Goal: Transaction & Acquisition: Purchase product/service

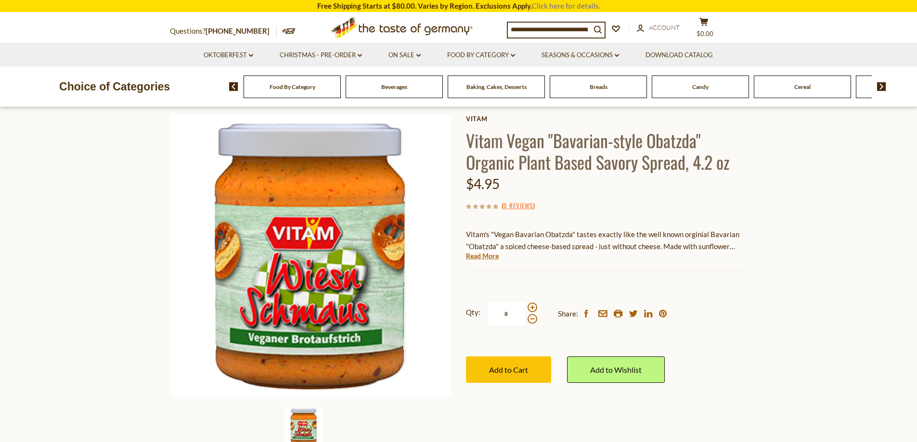
click at [543, 4] on link "Click here for details." at bounding box center [566, 5] width 68 height 9
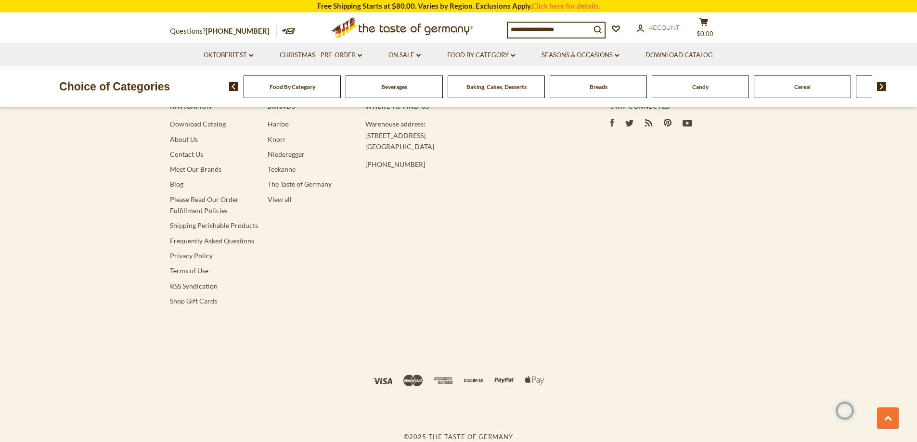
scroll to position [2983, 0]
click at [187, 245] on link "Frequently Asked Questions" at bounding box center [212, 241] width 84 height 8
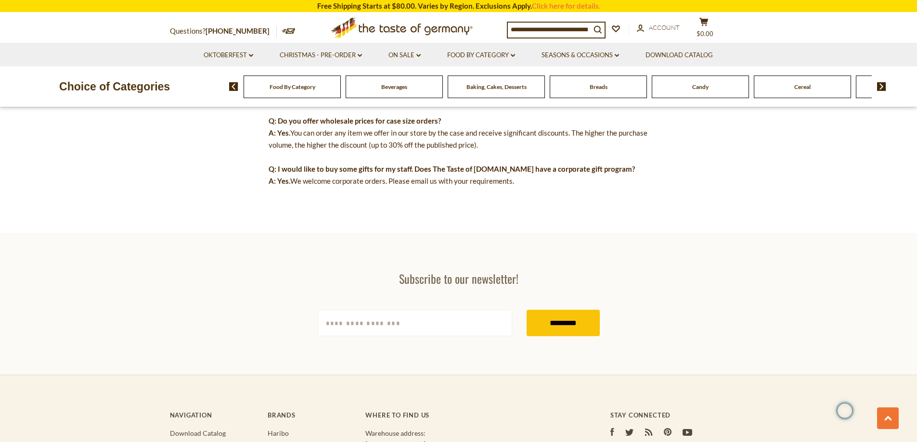
scroll to position [866, 0]
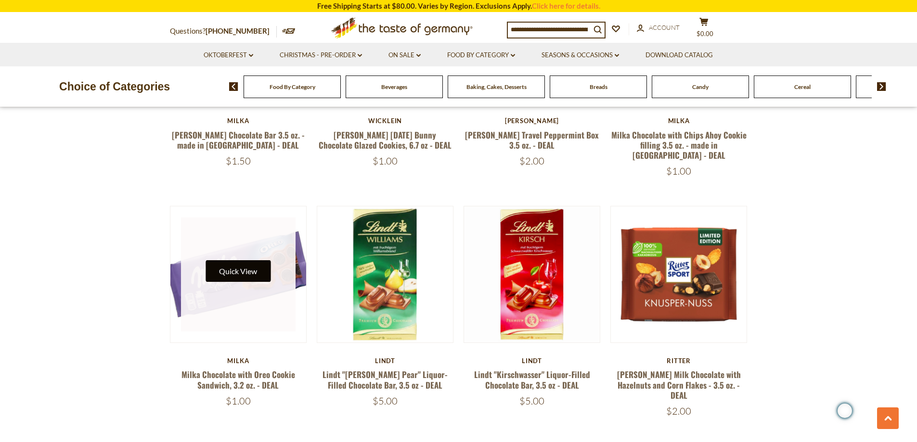
click at [253, 260] on button "Quick View" at bounding box center [237, 271] width 65 height 22
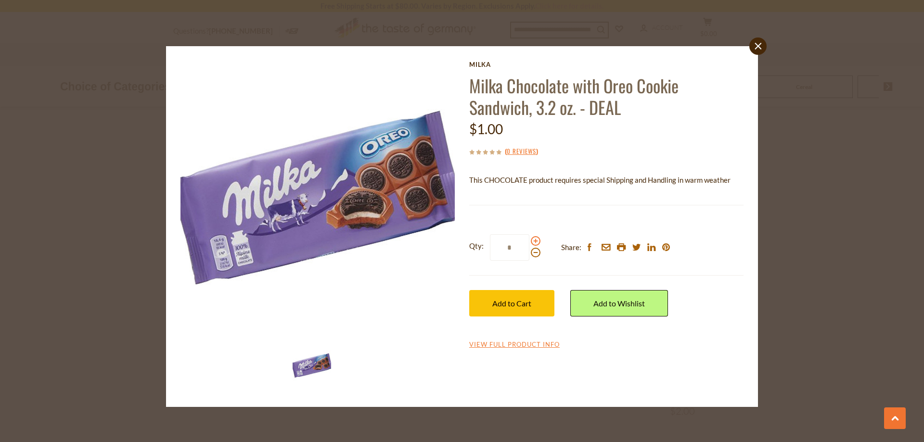
click at [534, 240] on span at bounding box center [536, 241] width 10 height 10
click at [529, 240] on input "*" at bounding box center [509, 247] width 39 height 26
click at [534, 240] on span at bounding box center [536, 241] width 10 height 10
click at [529, 240] on input "*" at bounding box center [509, 247] width 39 height 26
click at [534, 240] on span at bounding box center [536, 241] width 10 height 10
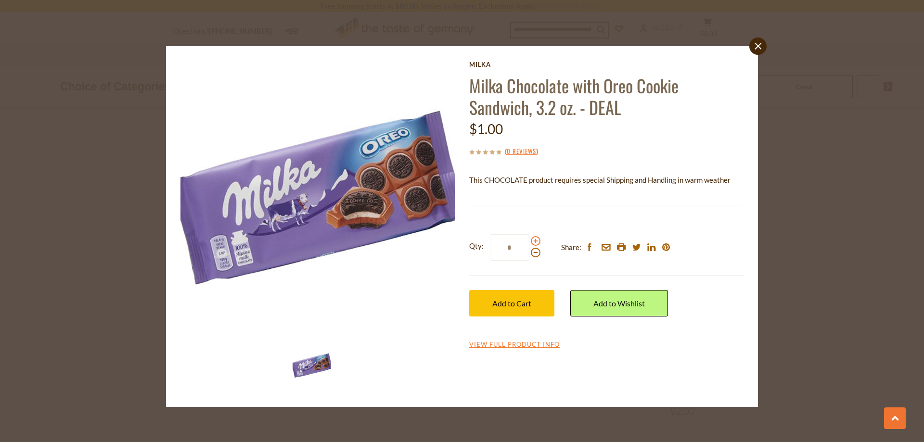
click at [529, 240] on input "*" at bounding box center [509, 247] width 39 height 26
click at [534, 240] on span at bounding box center [536, 241] width 10 height 10
click at [529, 240] on input "*" at bounding box center [509, 247] width 39 height 26
click at [517, 305] on span "Add to Cart" at bounding box center [511, 303] width 39 height 9
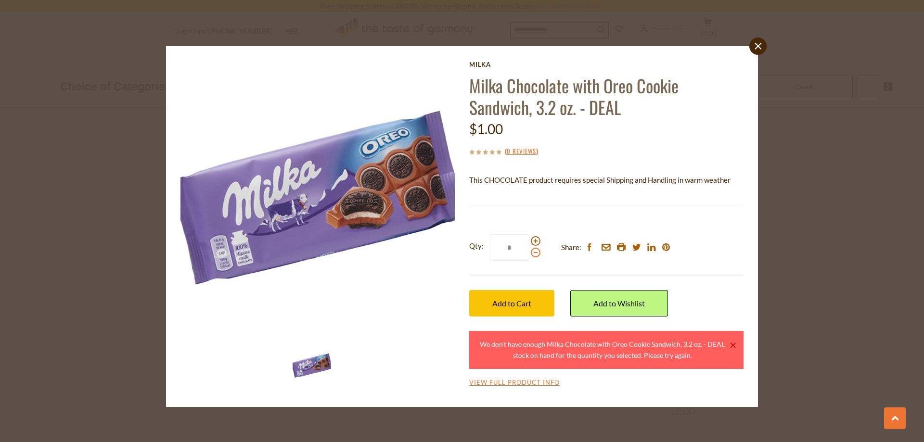
click at [537, 252] on span at bounding box center [536, 253] width 10 height 10
click at [529, 252] on input "*" at bounding box center [509, 247] width 39 height 26
click at [537, 252] on span at bounding box center [536, 253] width 10 height 10
click at [529, 252] on input "*" at bounding box center [509, 247] width 39 height 26
click at [517, 293] on button "Add to Cart" at bounding box center [511, 303] width 85 height 26
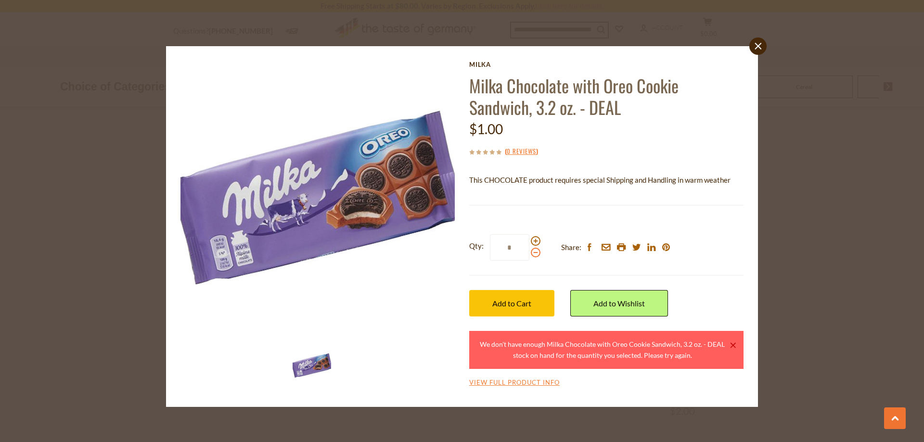
click at [535, 253] on span at bounding box center [536, 253] width 10 height 10
click at [529, 253] on input "*" at bounding box center [509, 247] width 39 height 26
click at [518, 304] on span "Add to Cart" at bounding box center [511, 303] width 39 height 9
click at [537, 256] on span at bounding box center [536, 253] width 10 height 10
click at [529, 256] on input "*" at bounding box center [509, 247] width 39 height 26
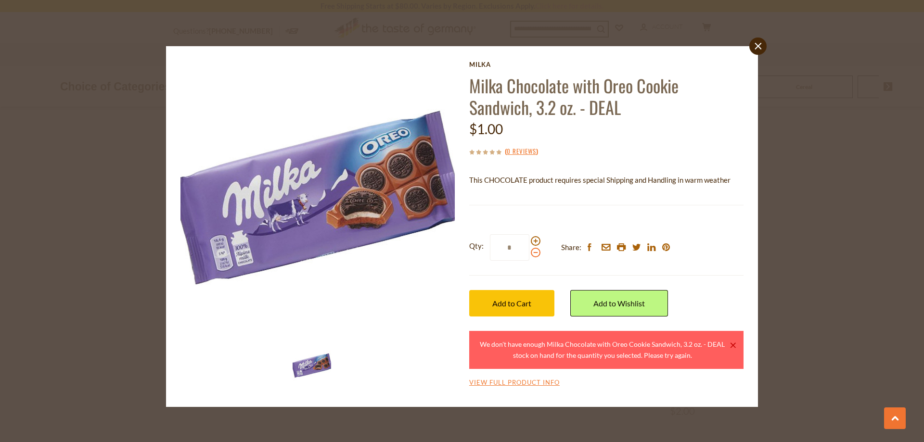
type input "*"
click at [519, 302] on span "Add to Cart" at bounding box center [511, 303] width 39 height 9
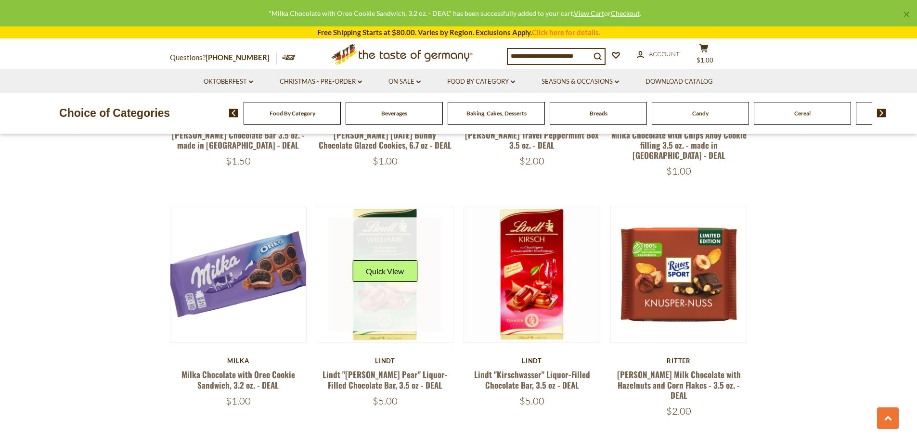
scroll to position [1780, 0]
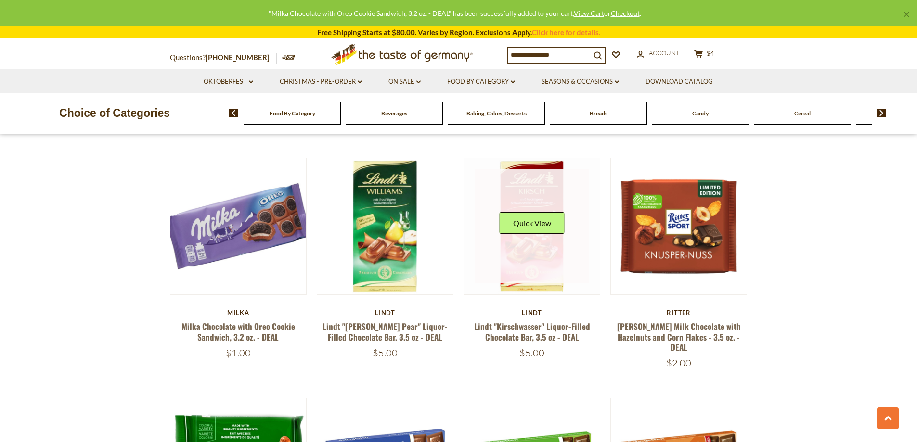
click at [536, 223] on link at bounding box center [531, 226] width 115 height 115
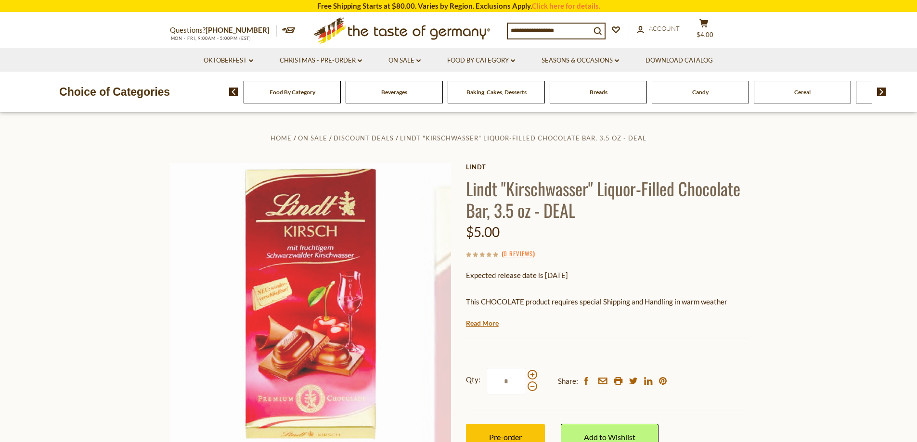
scroll to position [144, 0]
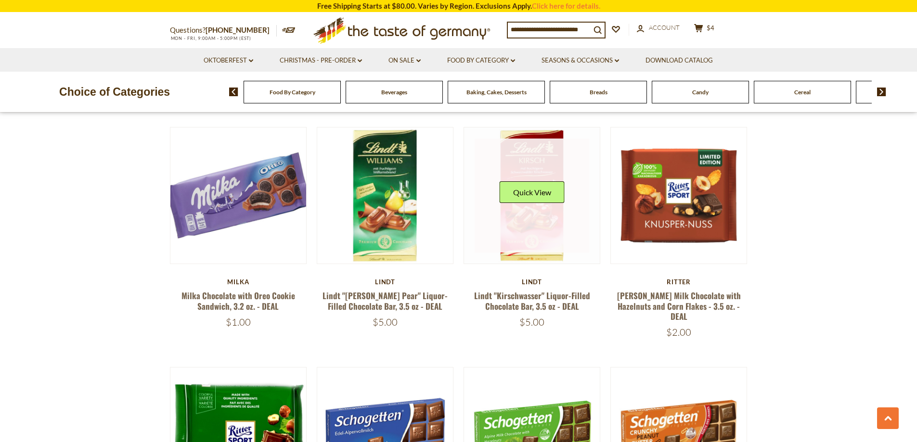
scroll to position [1829, 0]
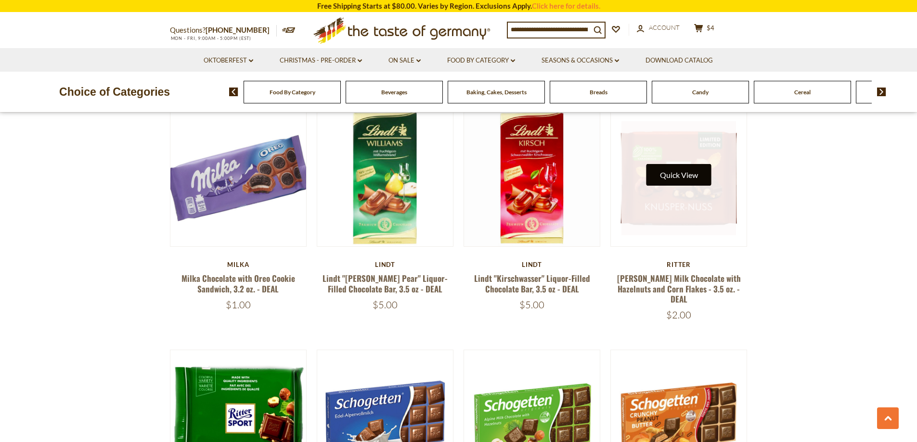
click at [670, 164] on button "Quick View" at bounding box center [678, 175] width 65 height 22
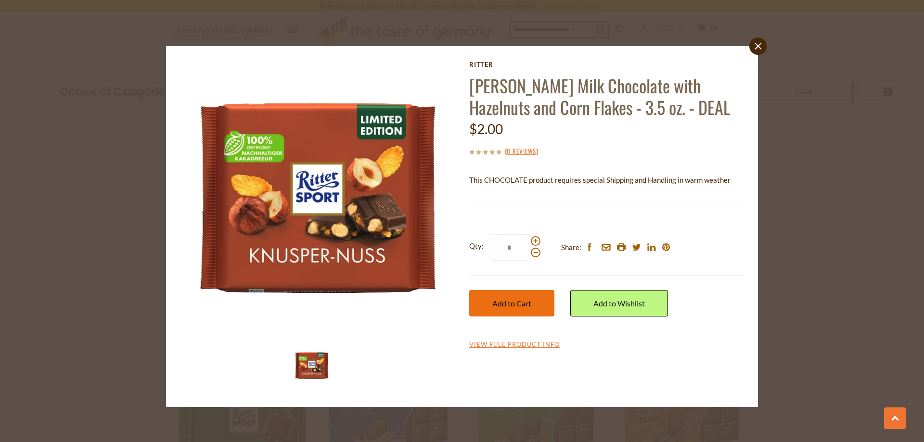
click at [521, 309] on button "Add to Cart" at bounding box center [511, 303] width 85 height 26
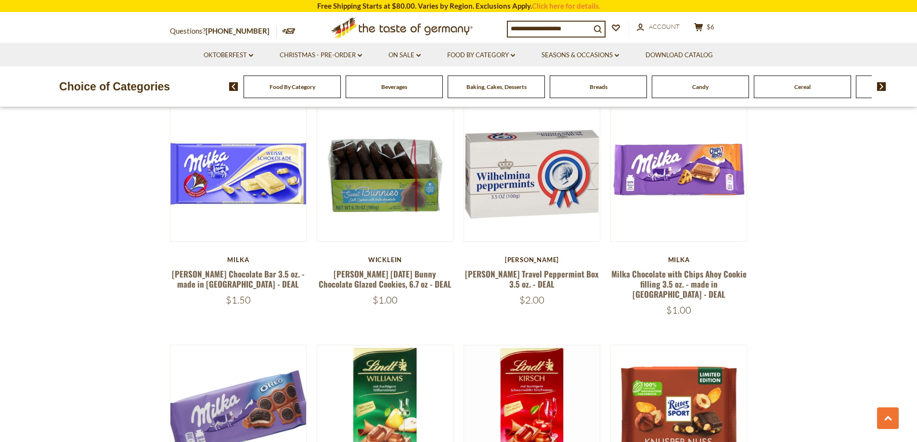
scroll to position [1540, 0]
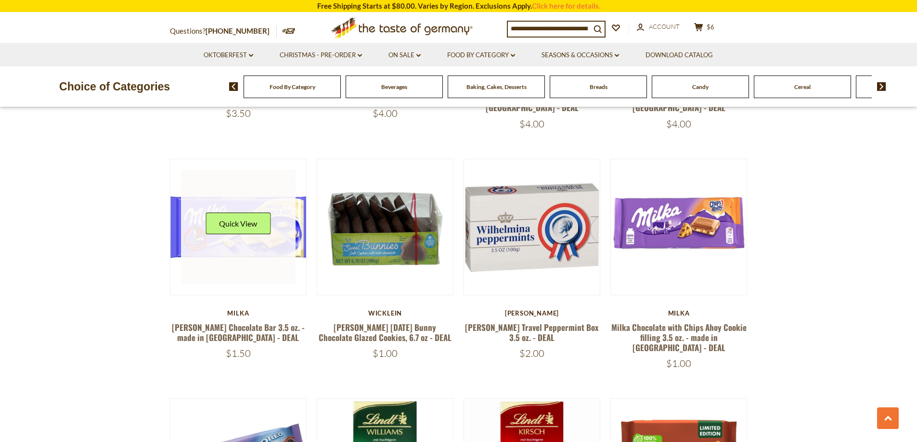
click at [237, 242] on link at bounding box center [238, 227] width 115 height 115
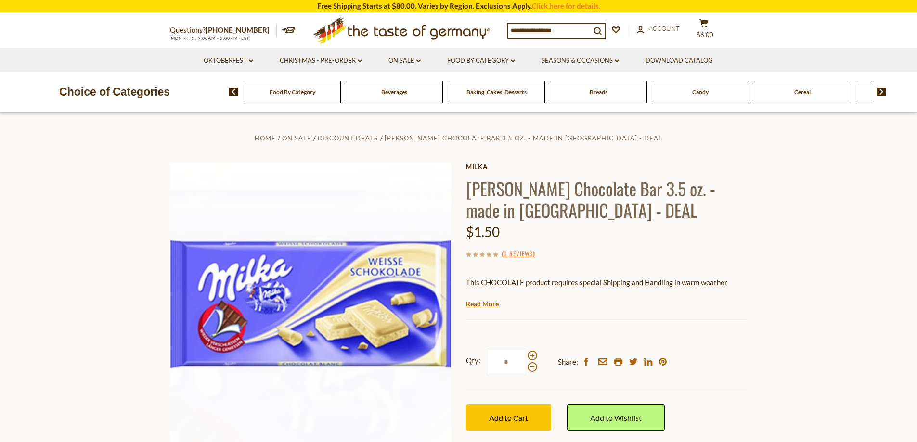
click at [240, 231] on img at bounding box center [311, 304] width 282 height 282
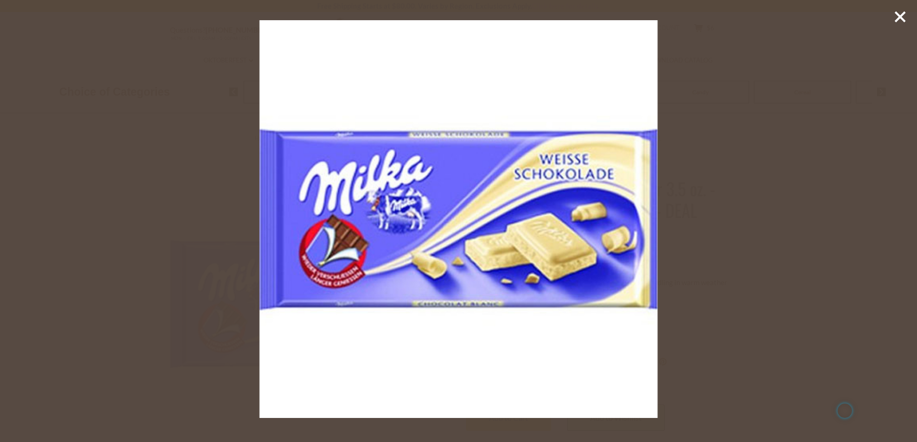
click at [898, 16] on icon at bounding box center [900, 17] width 14 height 14
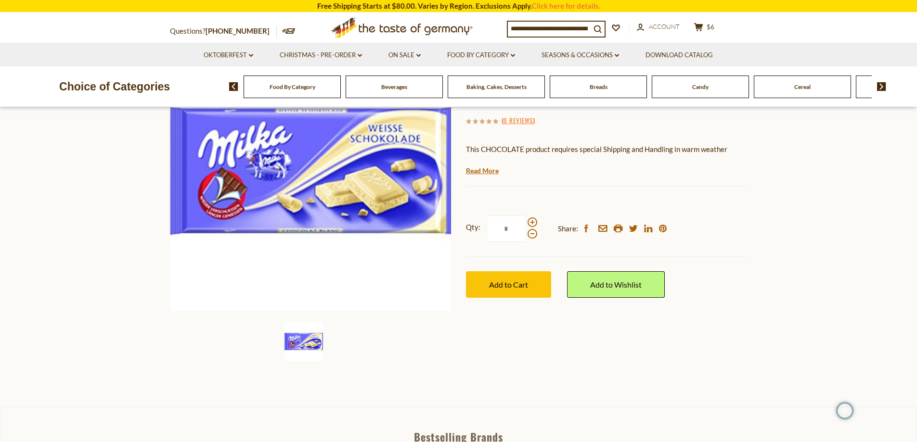
scroll to position [144, 0]
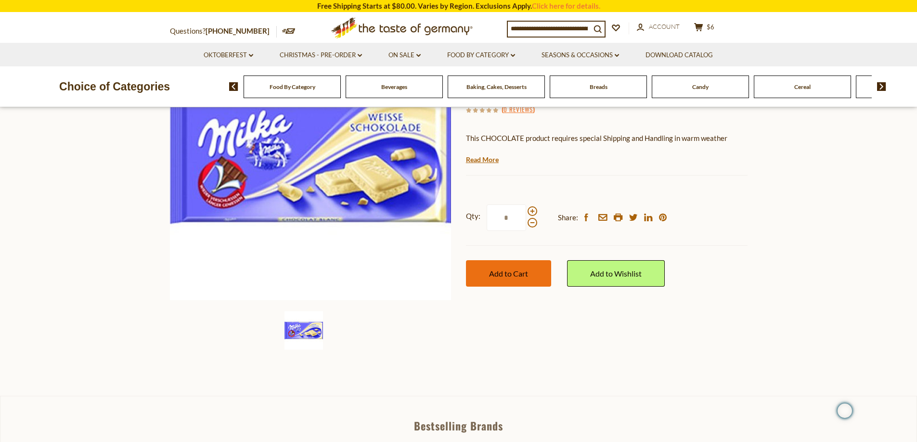
click at [506, 273] on span "Add to Cart" at bounding box center [508, 273] width 39 height 9
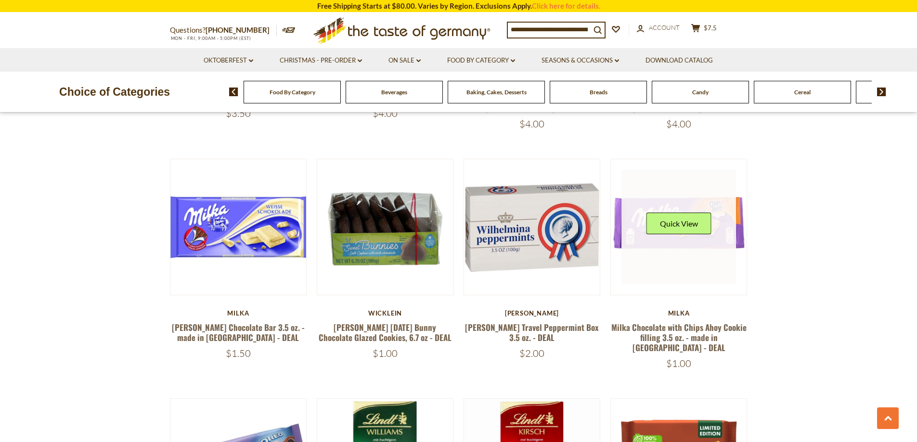
click at [680, 225] on link at bounding box center [678, 227] width 115 height 115
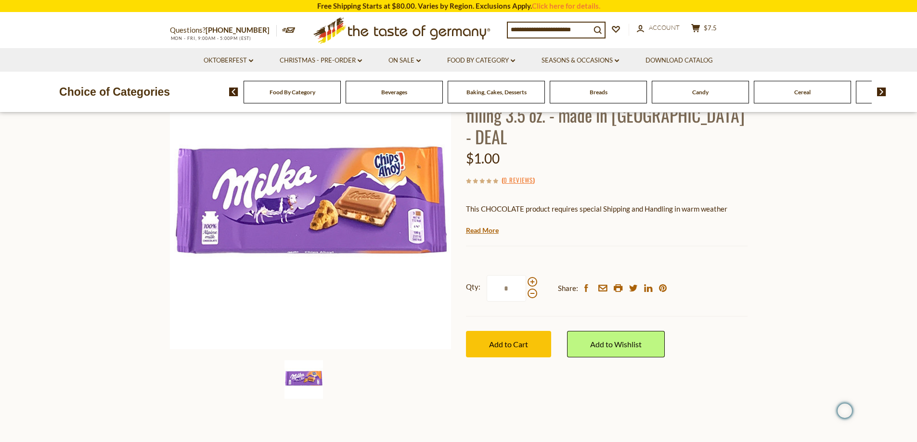
scroll to position [96, 0]
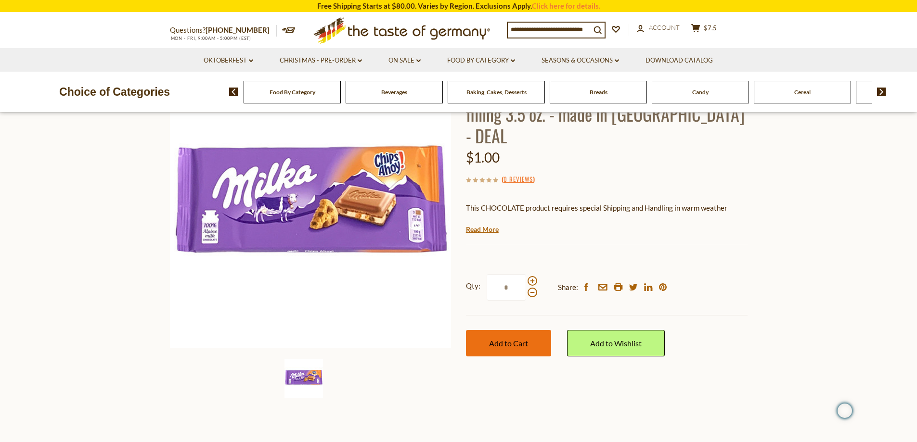
click at [519, 330] on button "Add to Cart" at bounding box center [508, 343] width 85 height 26
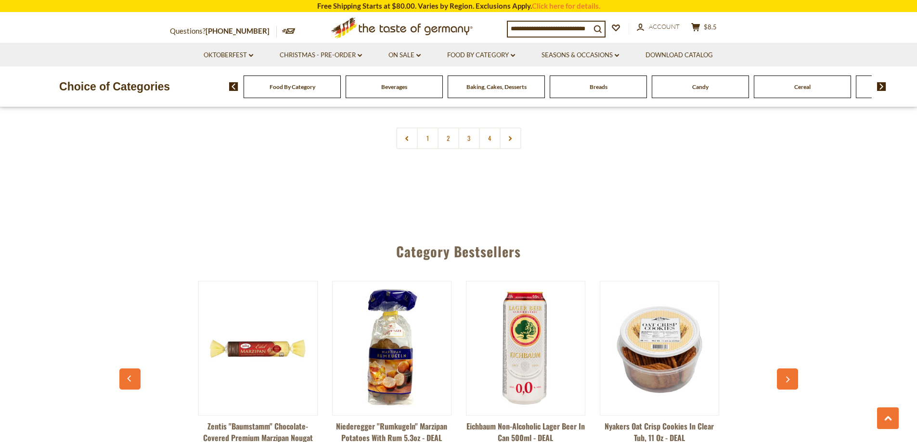
scroll to position [2214, 0]
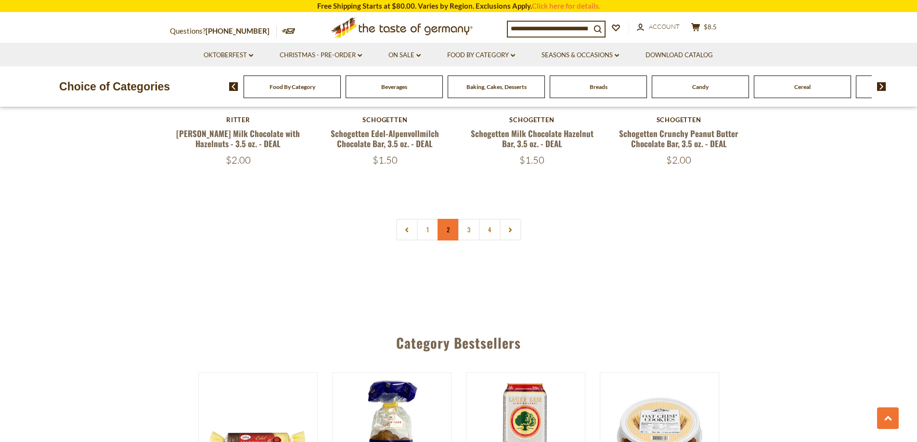
click at [447, 219] on link "2" at bounding box center [448, 230] width 22 height 22
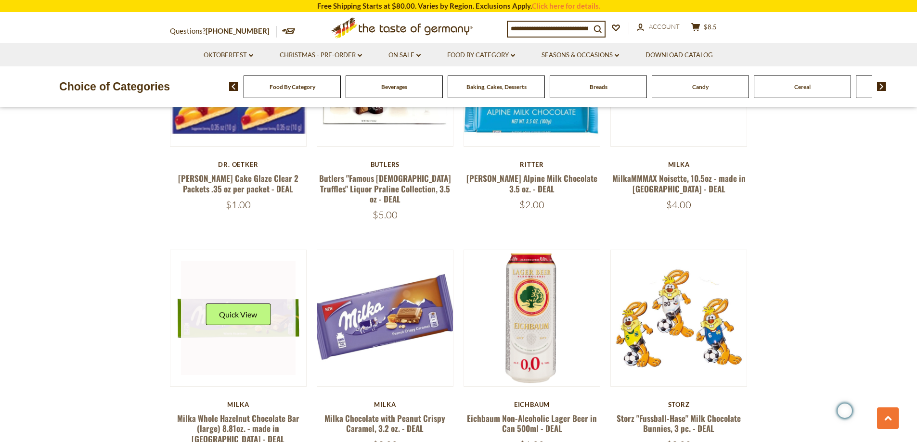
scroll to position [1763, 0]
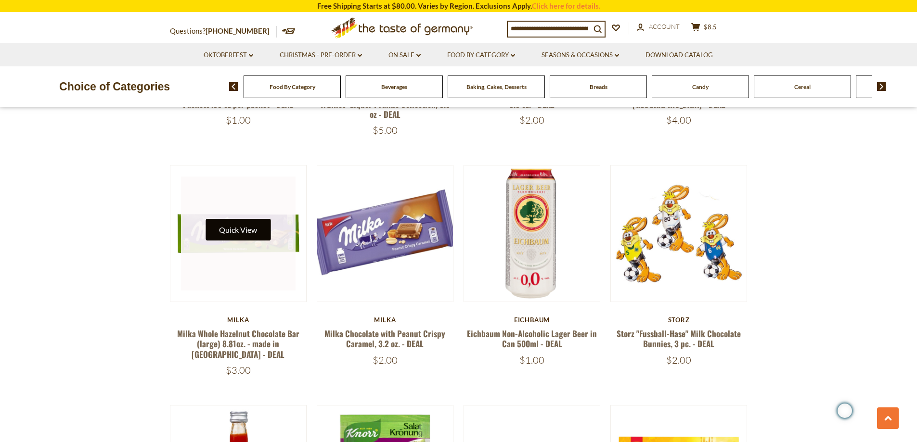
click at [250, 219] on button "Quick View" at bounding box center [237, 230] width 65 height 22
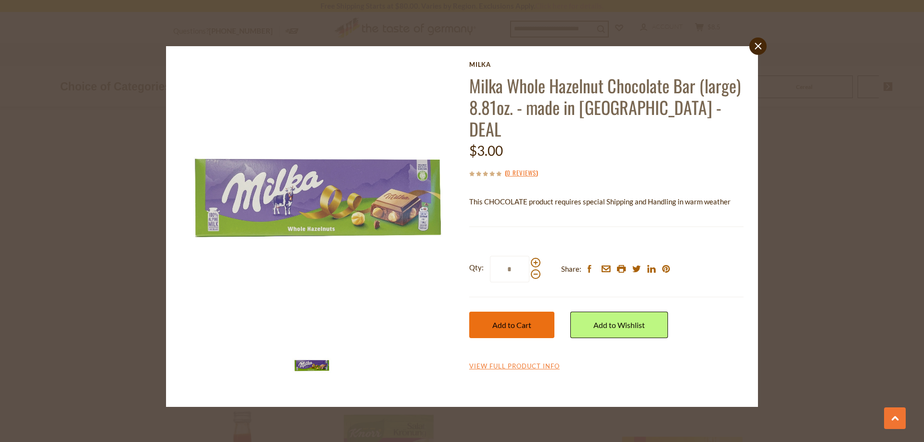
click at [514, 320] on span "Add to Cart" at bounding box center [511, 324] width 39 height 9
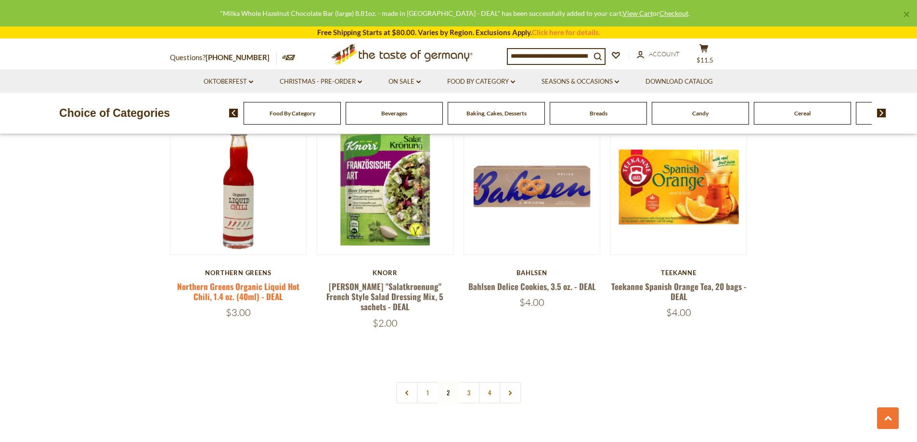
scroll to position [2052, 0]
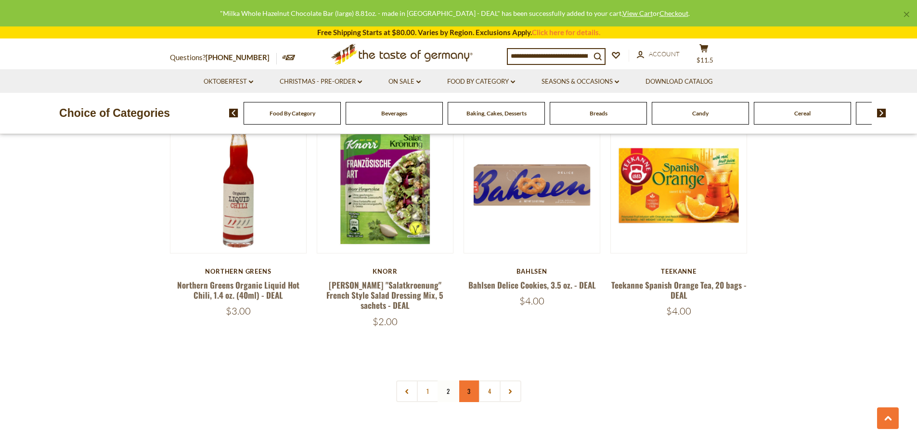
click at [472, 381] on link "3" at bounding box center [469, 392] width 22 height 22
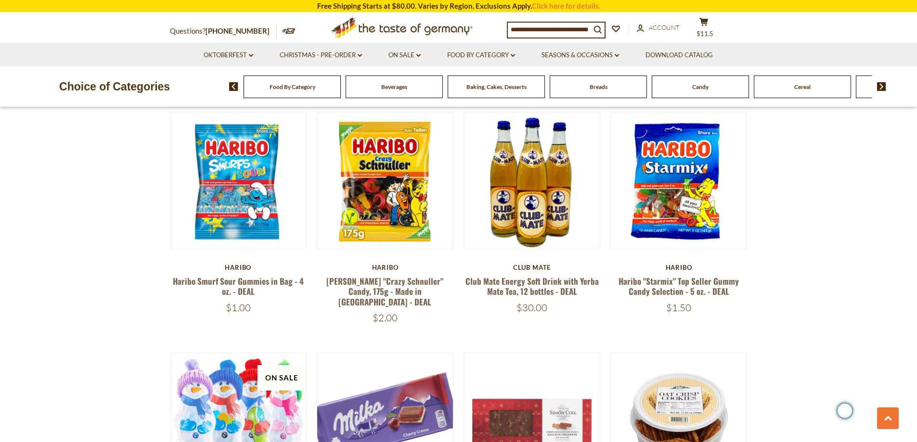
scroll to position [1859, 0]
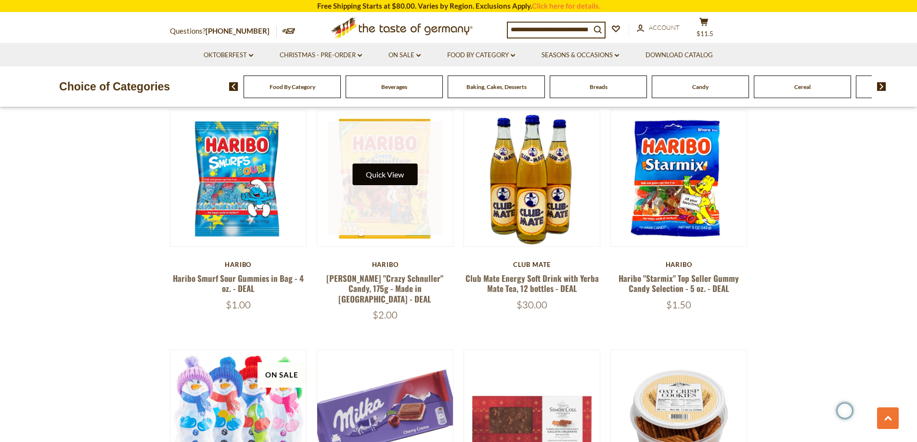
click at [396, 164] on button "Quick View" at bounding box center [384, 175] width 65 height 22
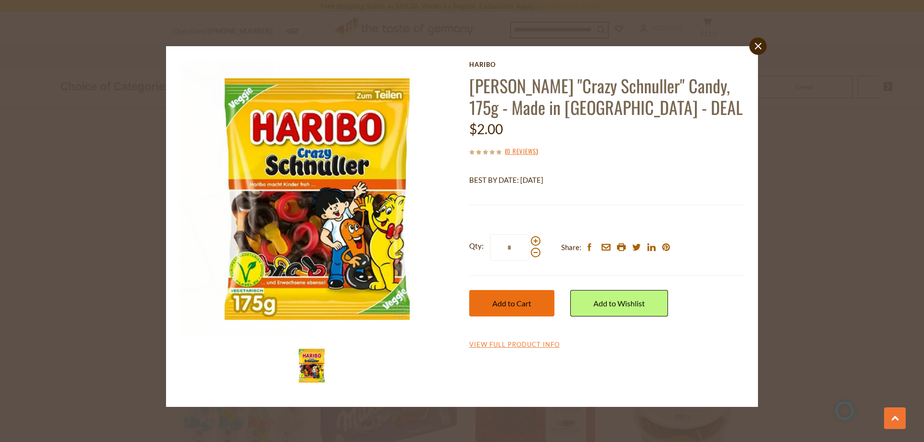
click at [493, 308] on button "Add to Cart" at bounding box center [511, 303] width 85 height 26
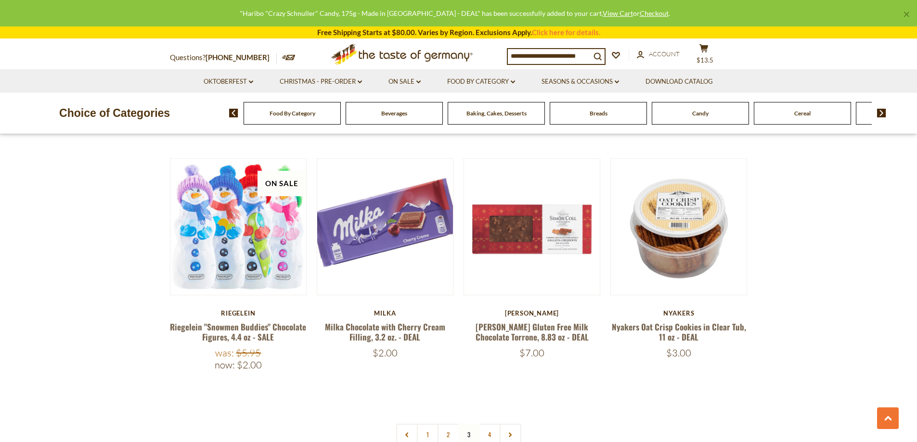
scroll to position [2052, 0]
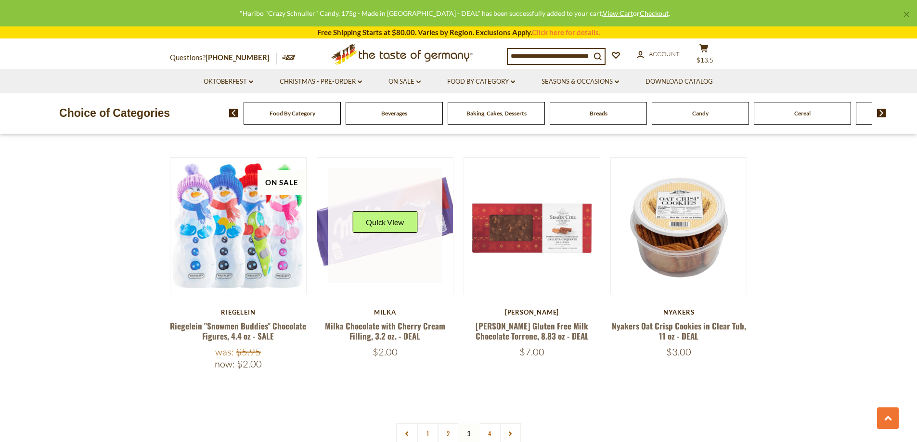
click at [387, 214] on link at bounding box center [385, 225] width 115 height 115
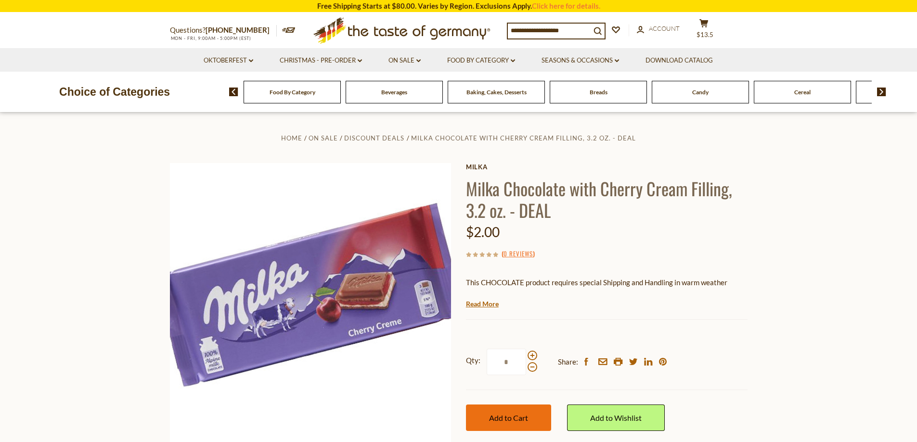
click at [525, 421] on span "Add to Cart" at bounding box center [508, 417] width 39 height 9
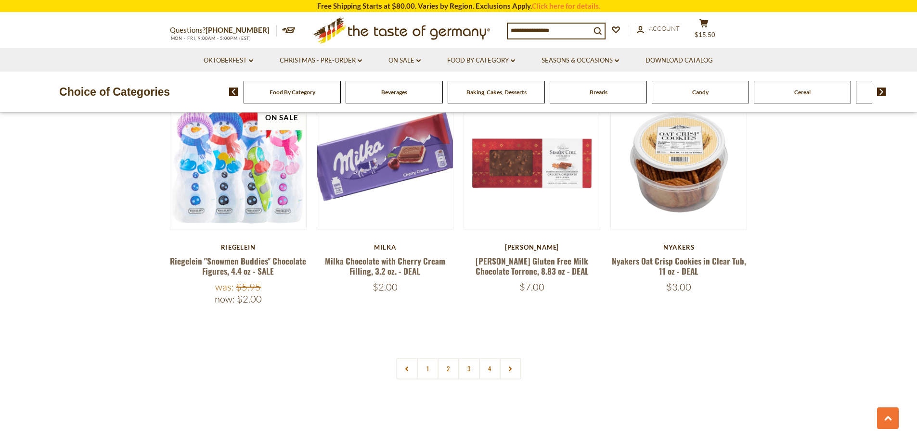
scroll to position [2132, 0]
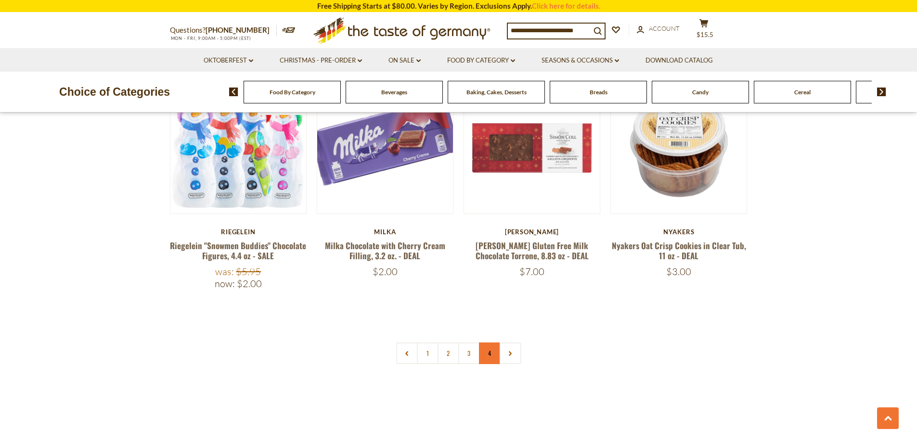
click at [491, 343] on link "4" at bounding box center [490, 354] width 22 height 22
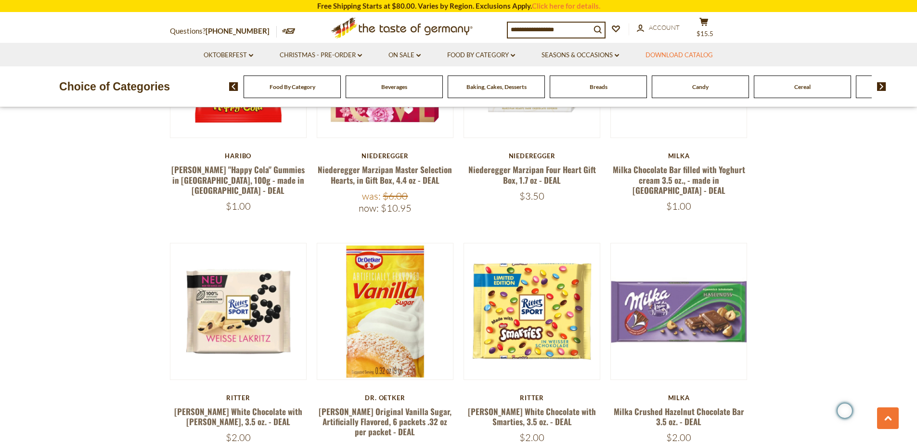
scroll to position [512, 0]
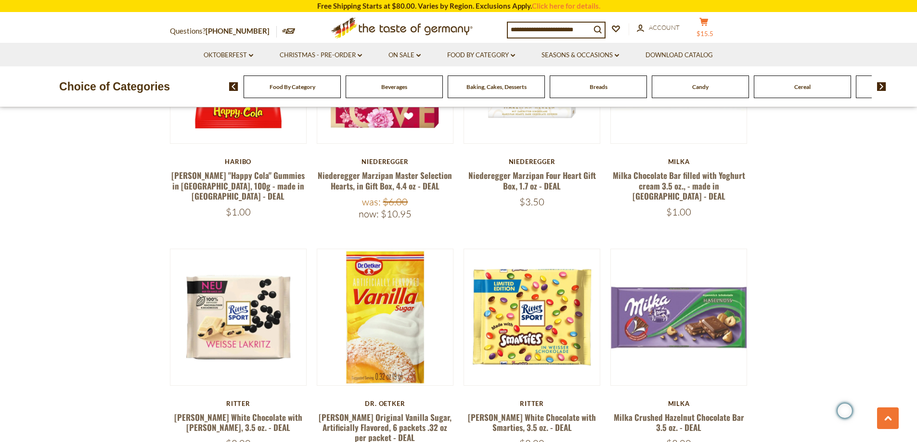
click at [704, 26] on icon "cart" at bounding box center [703, 22] width 9 height 8
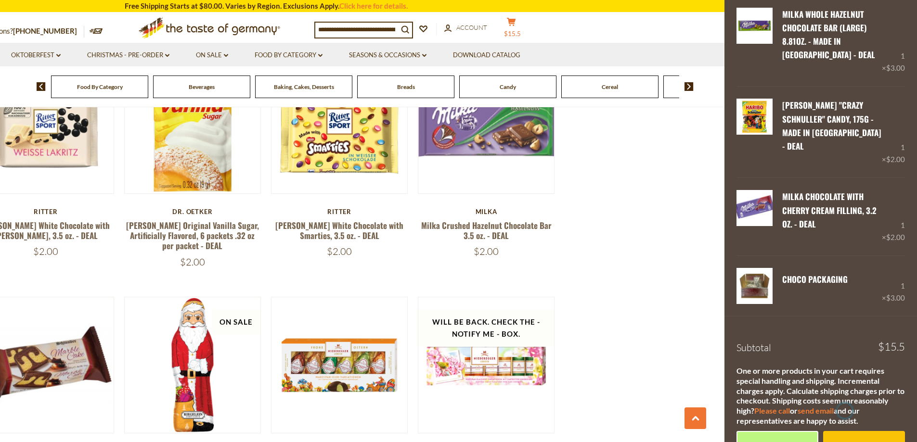
scroll to position [704, 0]
click at [841, 431] on link "Checkout" at bounding box center [864, 444] width 82 height 26
